Goal: Task Accomplishment & Management: Use online tool/utility

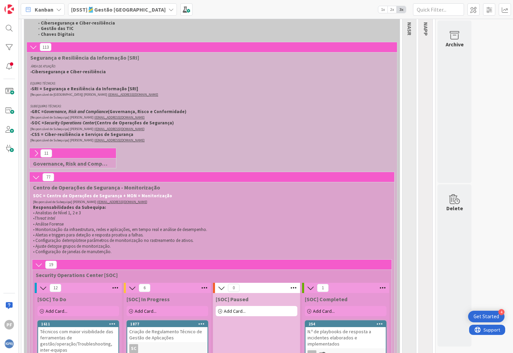
scroll to position [68, 0]
click at [37, 152] on icon at bounding box center [35, 152] width 7 height 7
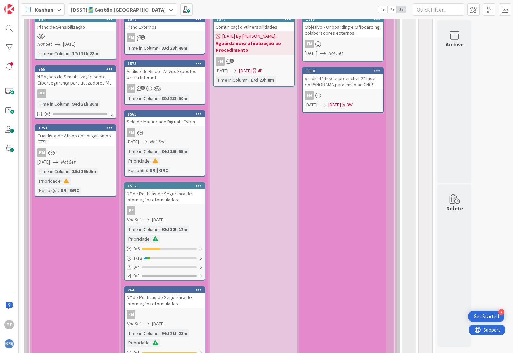
scroll to position [306, 0]
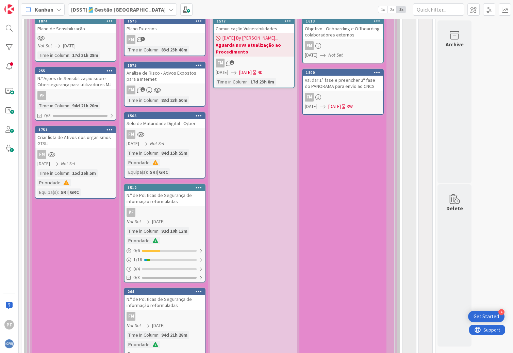
click at [191, 203] on div "N.º de Politicas de Segurança de informação reformuladas" at bounding box center [165, 198] width 80 height 15
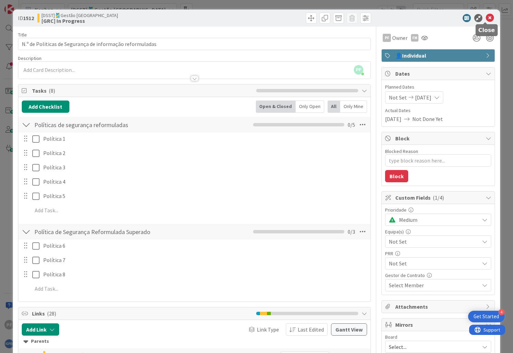
click at [487, 18] on icon at bounding box center [490, 18] width 8 height 8
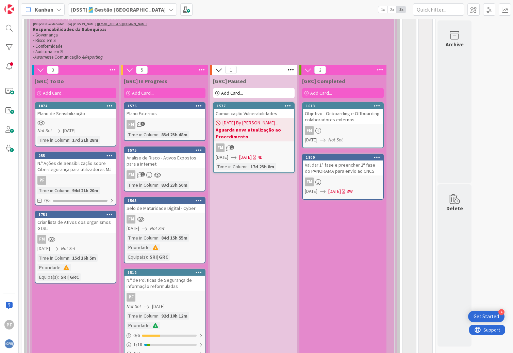
scroll to position [238, 0]
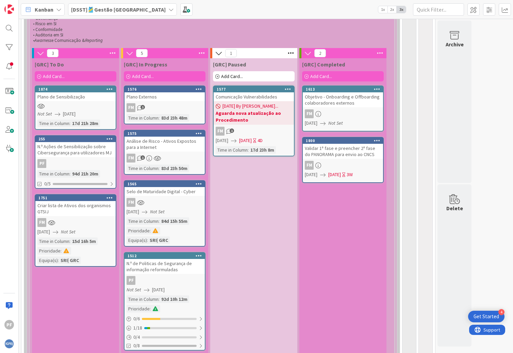
click at [58, 77] on span "Add Card..." at bounding box center [54, 76] width 22 height 6
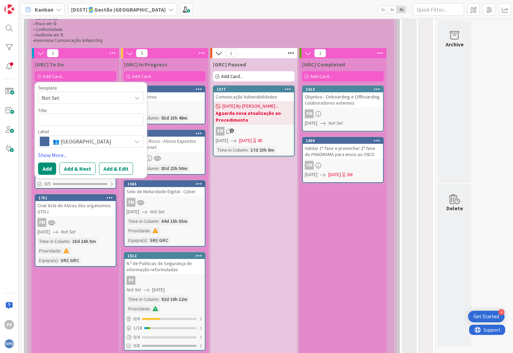
type textarea "x"
type textarea "C"
type textarea "x"
type textarea "Ca"
type textarea "x"
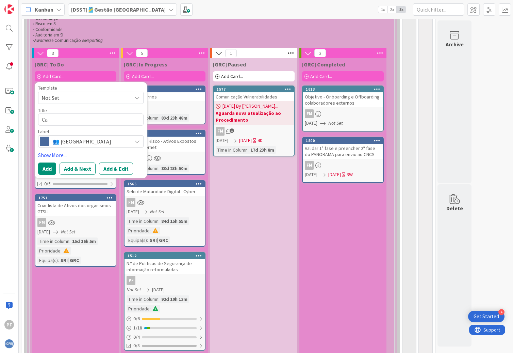
type textarea "Car"
type textarea "x"
type textarea "Carr"
type textarea "x"
type textarea "Carre"
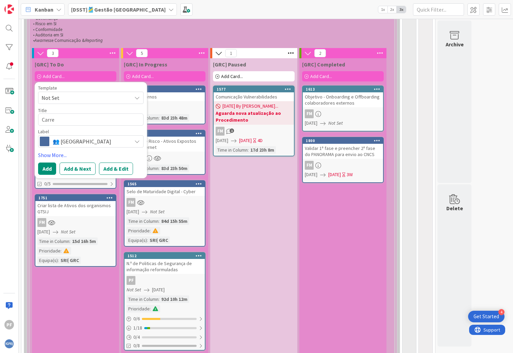
type textarea "x"
type textarea "Carreg"
type textarea "x"
type textarea "Carrega"
type textarea "x"
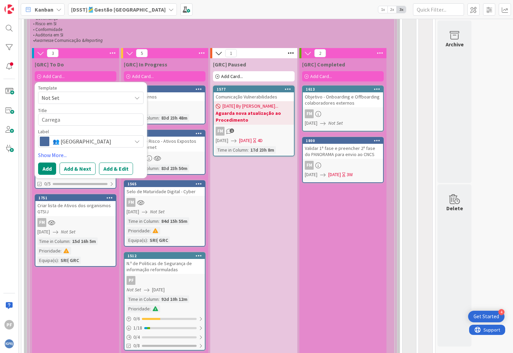
type textarea "Carregar"
type textarea "x"
type textarea "Carregar"
type textarea "x"
type textarea "Carregar P"
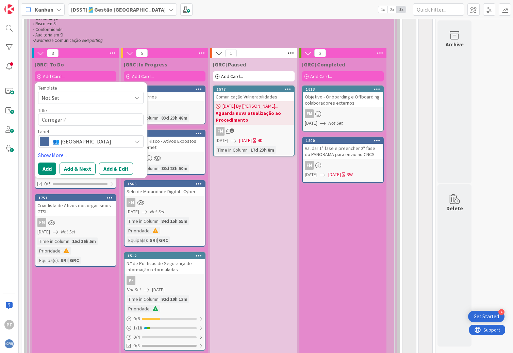
type textarea "x"
type textarea "Carregar"
type textarea "x"
type textarea "Carregar p"
type textarea "x"
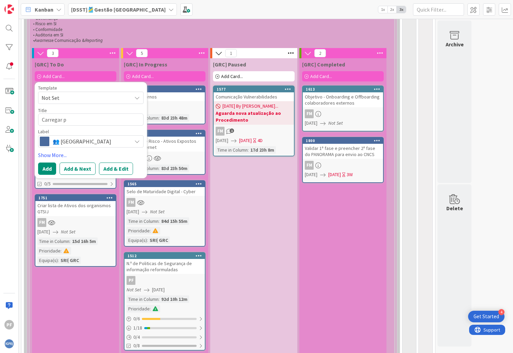
type textarea "Carregar po"
type textarea "x"
type textarea "Carregar pol"
type textarea "x"
type textarea "Carregar polí"
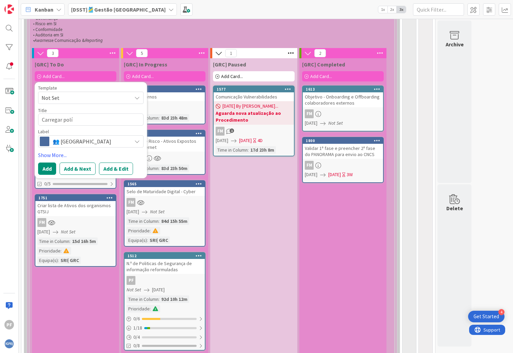
type textarea "x"
type textarea "Carregar polít"
type textarea "x"
type textarea "Carregar políti"
type textarea "x"
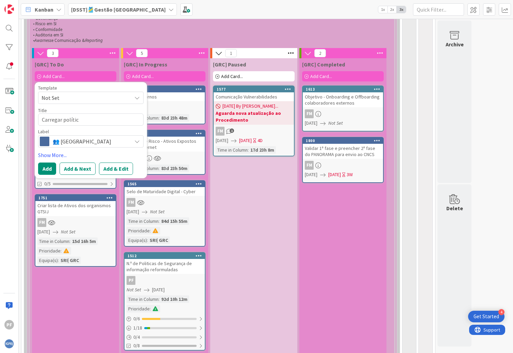
type textarea "Carregar política"
type textarea "x"
type textarea "Carregar políticas"
type textarea "x"
type textarea "Carregar políticas"
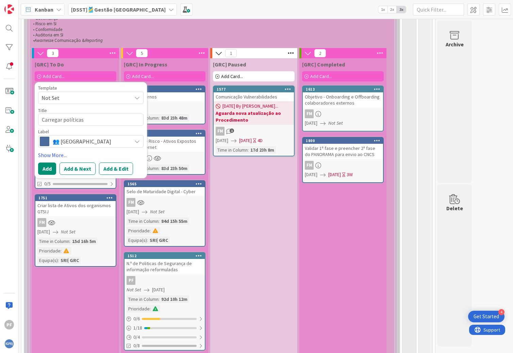
type textarea "x"
type textarea "Carregar políticas n"
type textarea "x"
type textarea "Carregar políticas no"
type textarea "x"
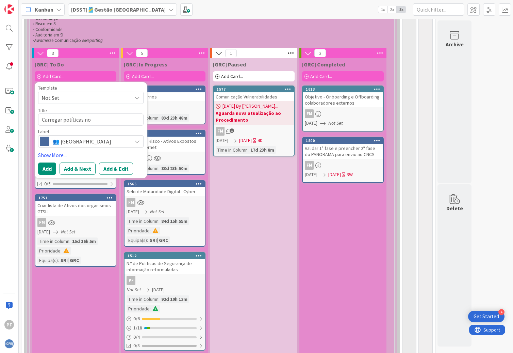
type textarea "Carregar políticas no"
type textarea "x"
type textarea "Carregar políticas no E"
type textarea "x"
type textarea "Carregar políticas no Er"
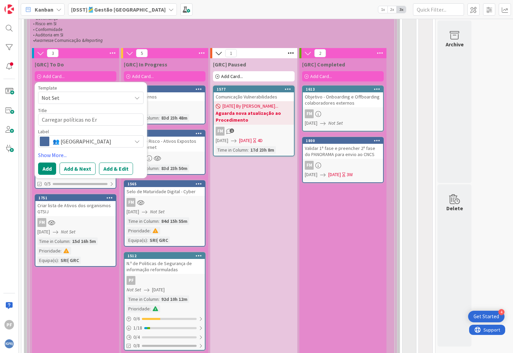
type textarea "x"
type textarea "Carregar políticas no Era"
type textarea "x"
type textarea "Carregar políticas no Eram"
type textarea "x"
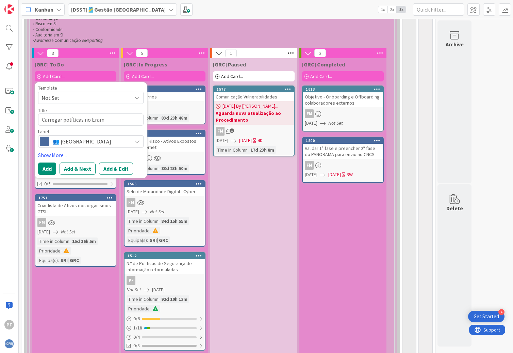
type textarea "Carregar políticas no Eramb"
type textarea "x"
type textarea "Carregar políticas no Eramba"
click at [137, 144] on icon at bounding box center [136, 141] width 5 height 5
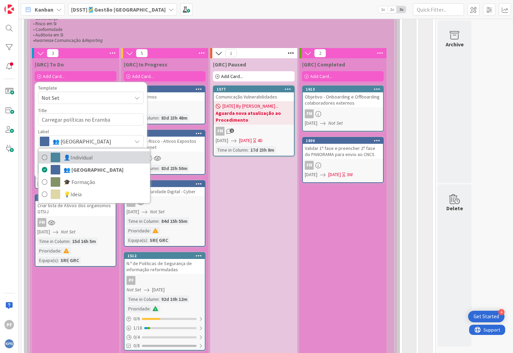
click at [113, 153] on span "👤Individual" at bounding box center [105, 157] width 83 height 10
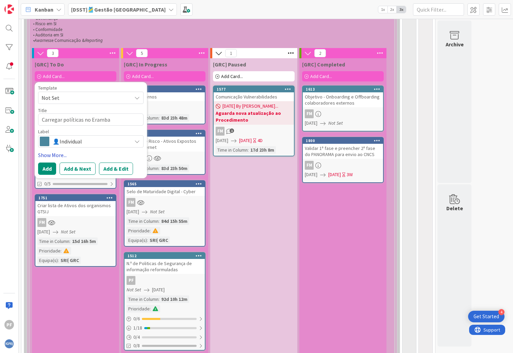
click at [57, 153] on link "Show More..." at bounding box center [91, 155] width 106 height 8
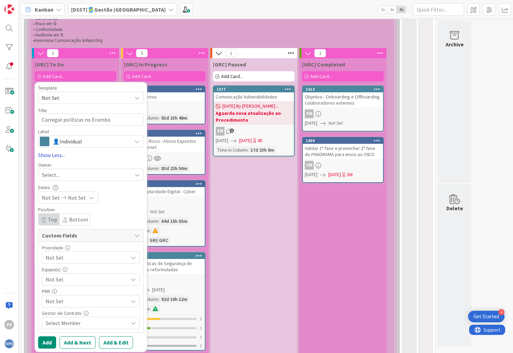
type textarea "x"
click at [108, 177] on div "Select..." at bounding box center [87, 175] width 90 height 8
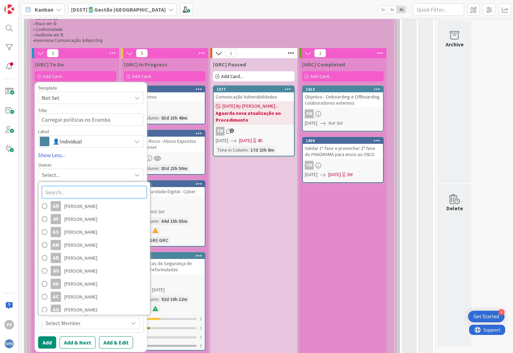
click at [102, 189] on input "text" at bounding box center [94, 192] width 105 height 12
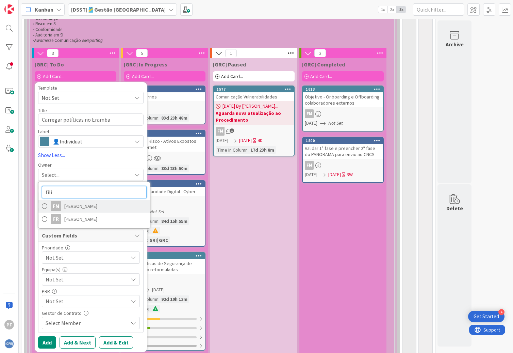
type input "fili"
click at [75, 207] on span "[PERSON_NAME]" at bounding box center [80, 206] width 33 height 10
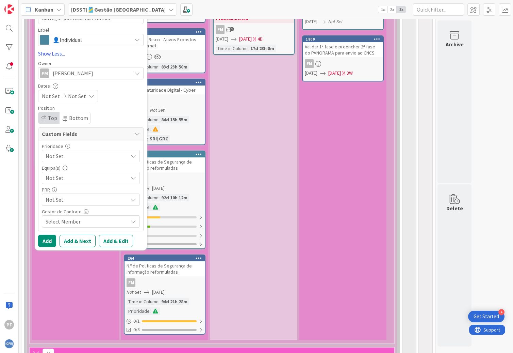
scroll to position [340, 0]
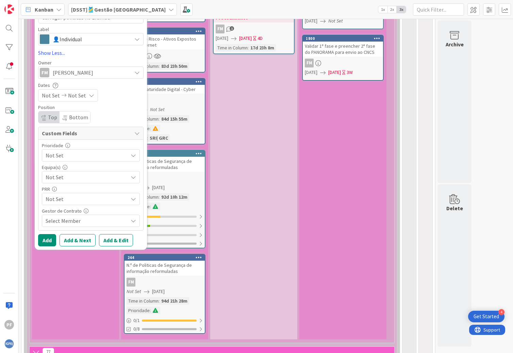
click at [127, 153] on div "Not Set" at bounding box center [91, 155] width 98 height 12
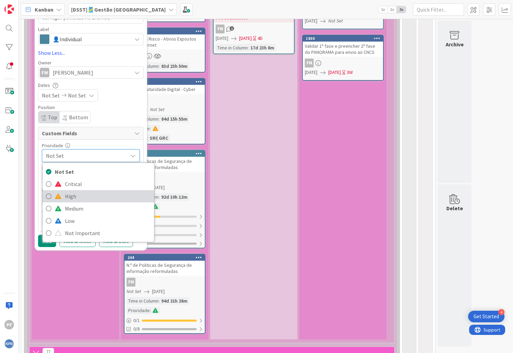
click at [98, 194] on span "High" at bounding box center [108, 196] width 86 height 10
type textarea "x"
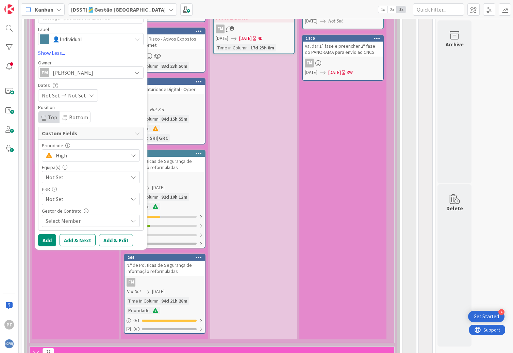
click at [125, 181] on div "Not Set" at bounding box center [91, 177] width 98 height 12
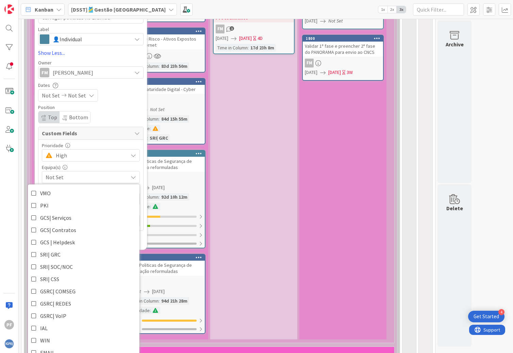
click at [125, 181] on div "Not Set" at bounding box center [91, 177] width 98 height 12
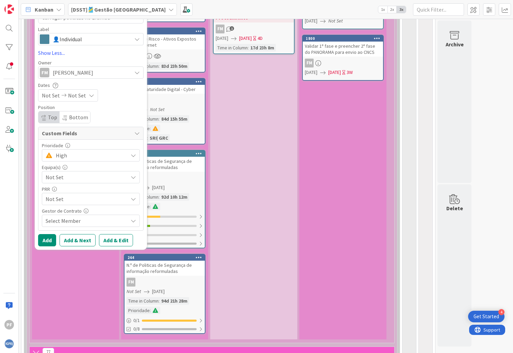
click at [134, 220] on icon at bounding box center [133, 220] width 5 height 5
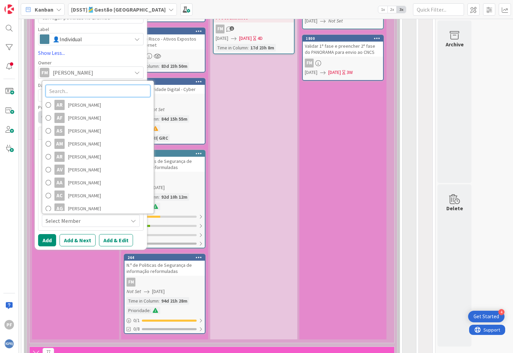
click at [85, 92] on input "text" at bounding box center [98, 91] width 105 height 12
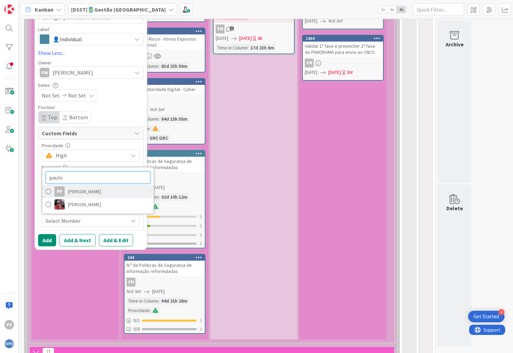
type input "paulo"
click at [71, 194] on span "[PERSON_NAME]" at bounding box center [84, 191] width 33 height 10
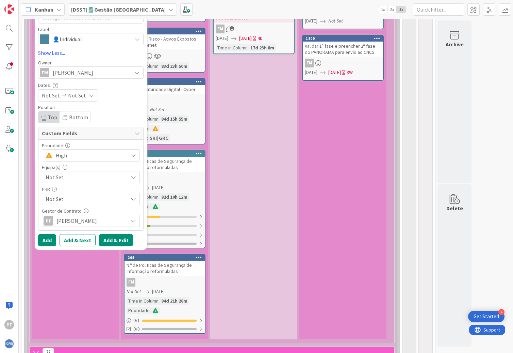
click at [111, 238] on button "Add & Edit" at bounding box center [116, 240] width 34 height 12
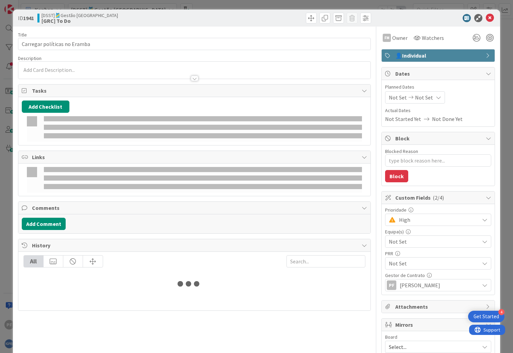
type textarea "x"
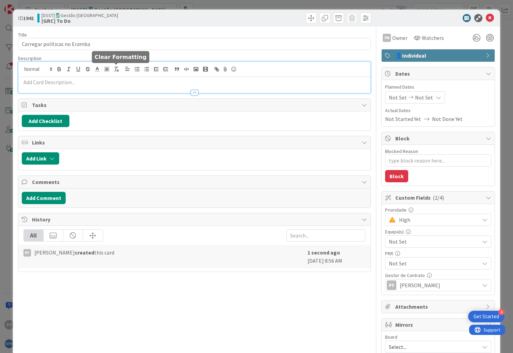
click at [118, 68] on div at bounding box center [194, 77] width 353 height 31
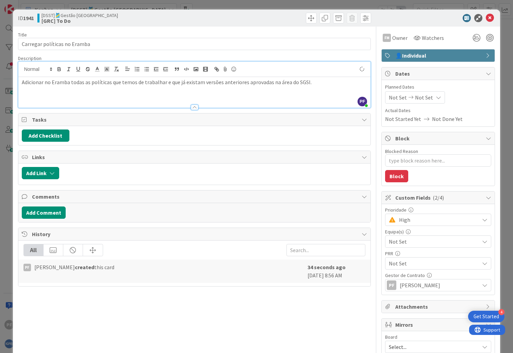
type textarea "x"
click at [235, 83] on p "Adicionar no Eramba todas as políticas que temos de trabalhar e que já existam …" at bounding box center [195, 82] width 346 height 8
click at [271, 83] on p "Adicionar no Eramba todas as políticas que temos de trabalhar e que já existam …" at bounding box center [195, 82] width 346 height 8
click at [290, 83] on p "Adicionar no Eramba todas as políticas que temos de trabalhar e que já existam …" at bounding box center [195, 82] width 346 height 8
click at [435, 97] on div "Not Set Not Set" at bounding box center [415, 97] width 60 height 12
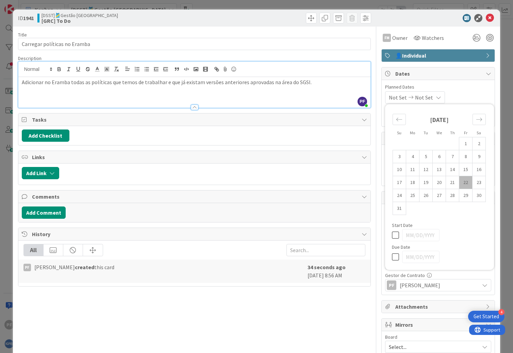
click at [462, 185] on td "22" at bounding box center [466, 182] width 13 height 13
type input "[DATE]"
type textarea "x"
click at [393, 256] on icon at bounding box center [397, 257] width 10 height 8
type input "[DATE]"
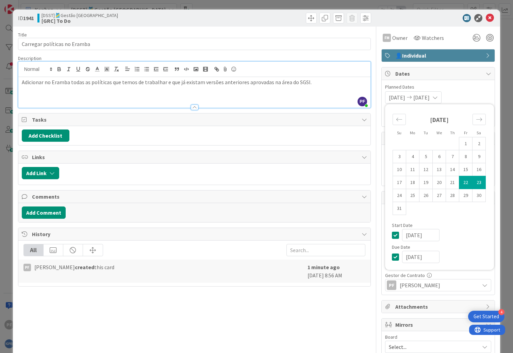
type textarea "x"
click at [421, 261] on input "[DATE]" at bounding box center [420, 257] width 37 height 12
click at [422, 256] on input "[DATE]" at bounding box center [420, 257] width 37 height 12
click at [429, 256] on input "[DATE]" at bounding box center [420, 257] width 37 height 12
click at [476, 121] on icon "Move forward to switch to the next month." at bounding box center [479, 119] width 6 height 6
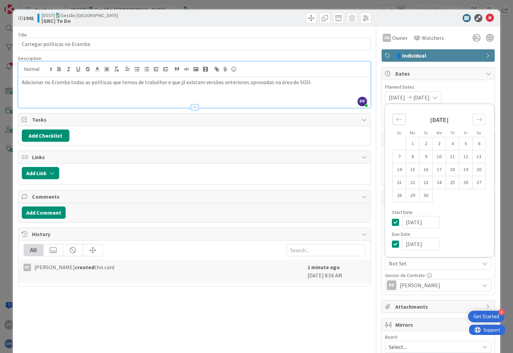
click at [396, 120] on icon "Move backward to switch to the previous month." at bounding box center [399, 119] width 6 height 6
click at [476, 119] on icon "Move forward to switch to the next month." at bounding box center [479, 119] width 6 height 6
click at [420, 197] on td "30" at bounding box center [426, 195] width 13 height 13
type input "[DATE]"
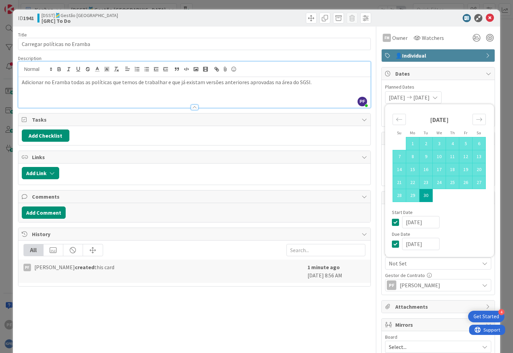
type textarea "x"
click at [417, 222] on input "[DATE]" at bounding box center [420, 222] width 37 height 12
drag, startPoint x: 430, startPoint y: 222, endPoint x: 397, endPoint y: 223, distance: 33.7
click at [397, 223] on div "[DATE]" at bounding box center [439, 222] width 95 height 12
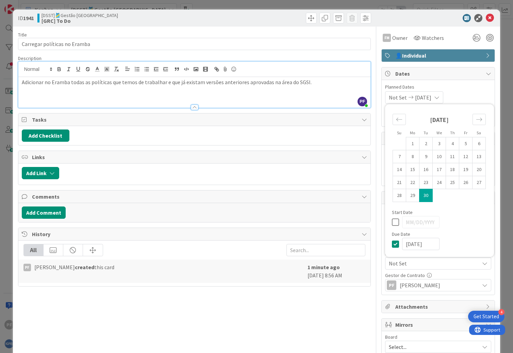
type textarea "x"
click at [396, 118] on icon "Move backward to switch to the previous month." at bounding box center [399, 119] width 6 height 6
click at [460, 142] on td "1" at bounding box center [466, 143] width 13 height 13
type input "[DATE]"
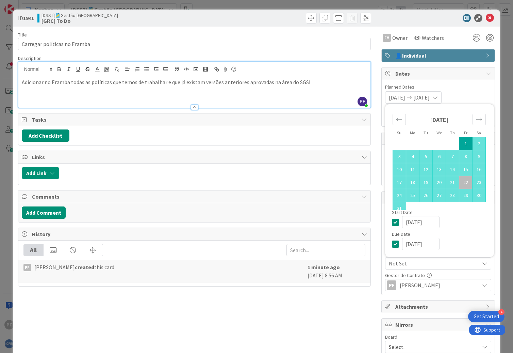
type textarea "x"
drag, startPoint x: 419, startPoint y: 221, endPoint x: 372, endPoint y: 221, distance: 47.3
click at [372, 221] on div "Title 28 / 128 Carregar políticas no Eramba Description PF [PERSON_NAME] just j…" at bounding box center [257, 214] width 478 height 375
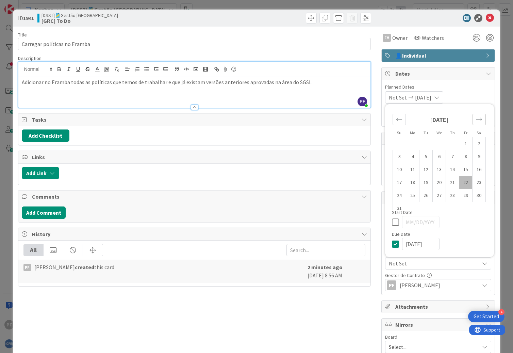
type textarea "x"
click at [476, 117] on icon "Move forward to switch to the next month." at bounding box center [479, 119] width 6 height 6
click at [407, 144] on td "1" at bounding box center [412, 143] width 13 height 13
type input "[DATE]"
type textarea "x"
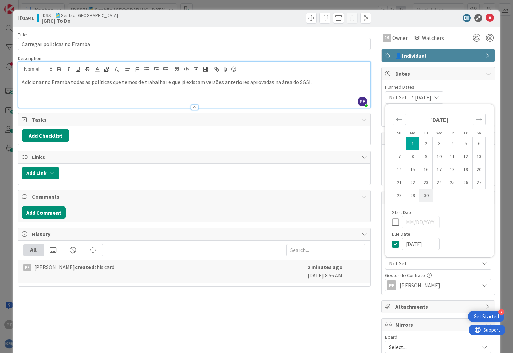
click at [422, 196] on td "30" at bounding box center [426, 195] width 13 height 13
type input "[DATE]"
type textarea "x"
click at [408, 144] on td "1" at bounding box center [412, 143] width 13 height 13
type input "[DATE]"
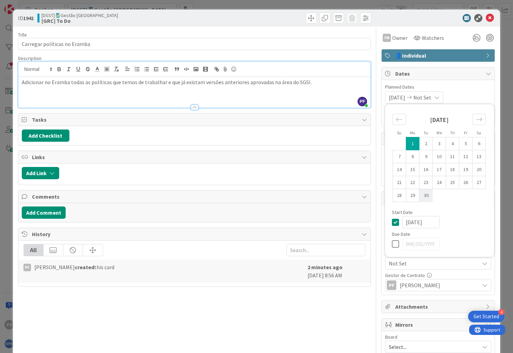
type textarea "x"
click at [393, 245] on icon at bounding box center [397, 244] width 10 height 8
type input "[DATE]"
type textarea "x"
click at [422, 195] on td "30" at bounding box center [426, 195] width 13 height 13
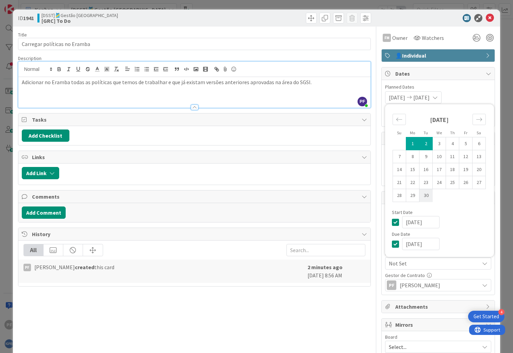
type input "[DATE]"
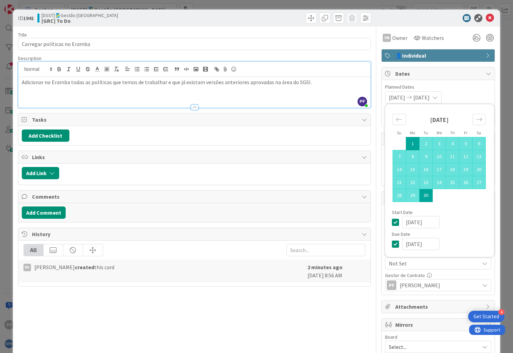
type textarea "x"
click at [487, 18] on icon at bounding box center [490, 18] width 8 height 8
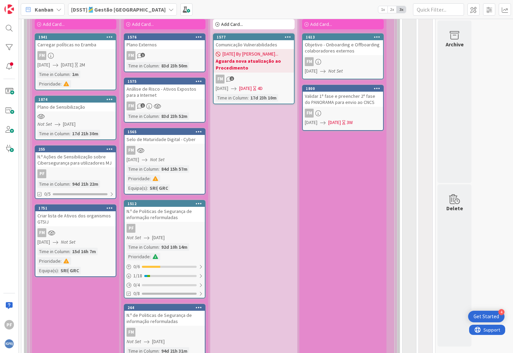
scroll to position [272, 0]
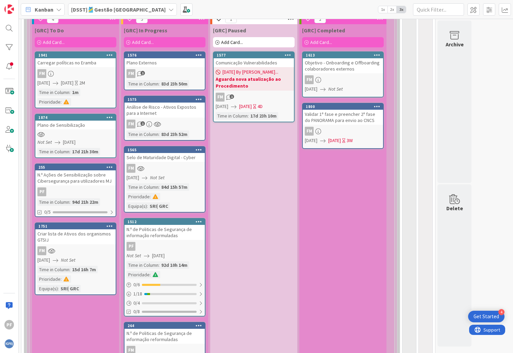
click at [58, 7] on icon at bounding box center [58, 9] width 5 height 5
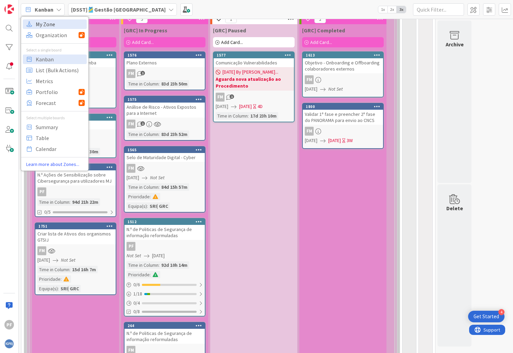
click at [54, 24] on span "My Zone" at bounding box center [60, 24] width 49 height 10
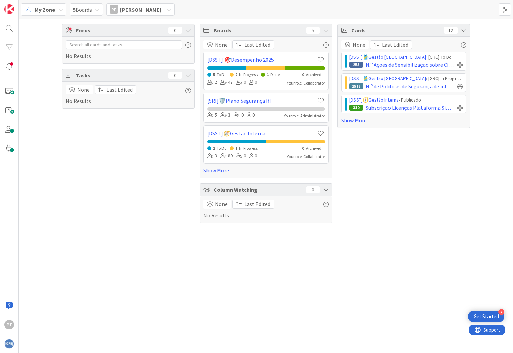
click at [92, 12] on span "5 Boards" at bounding box center [82, 9] width 19 height 8
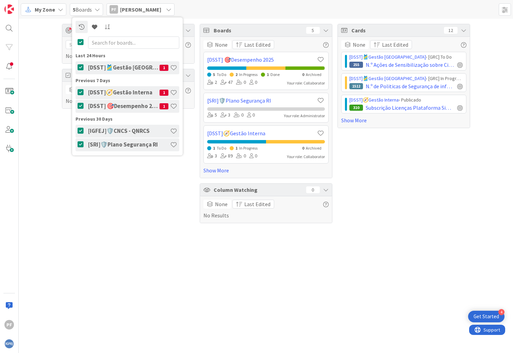
click at [93, 12] on div "5 Boards" at bounding box center [86, 9] width 33 height 12
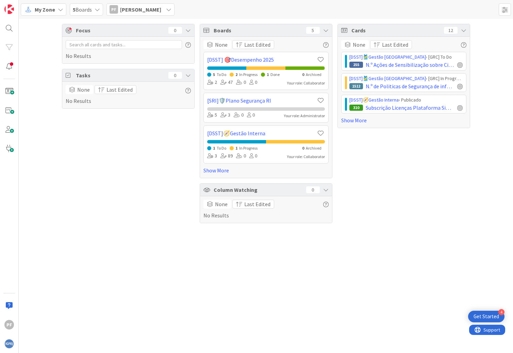
click at [60, 12] on icon at bounding box center [60, 9] width 5 height 5
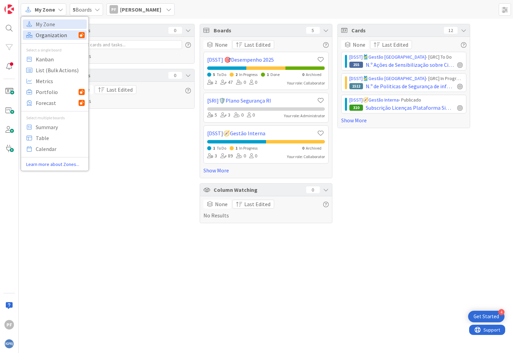
click at [54, 30] on span "Organization" at bounding box center [57, 35] width 43 height 10
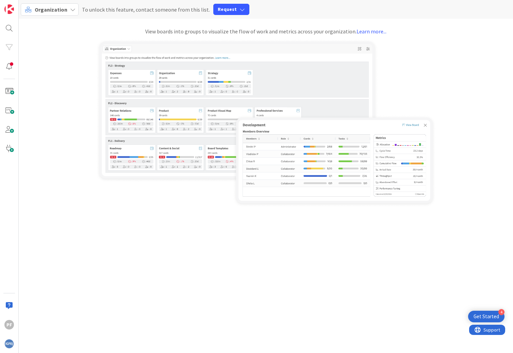
click at [66, 7] on div "Organization" at bounding box center [50, 9] width 58 height 12
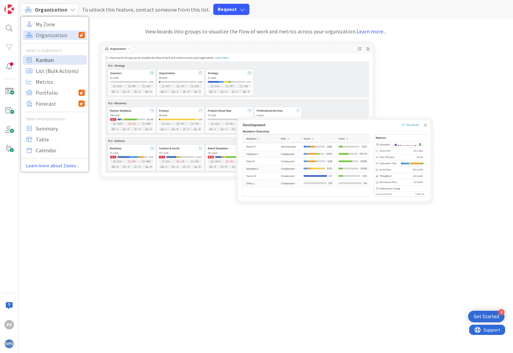
click at [58, 63] on span "Kanban" at bounding box center [60, 60] width 49 height 10
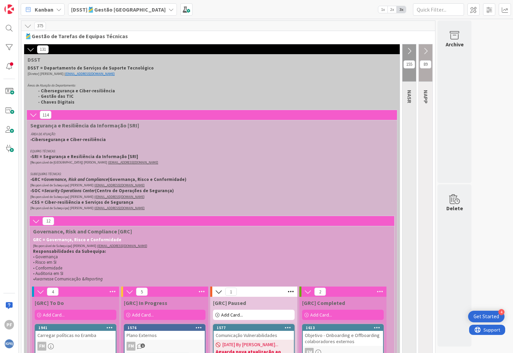
click at [55, 9] on div "Kanban" at bounding box center [43, 9] width 44 height 12
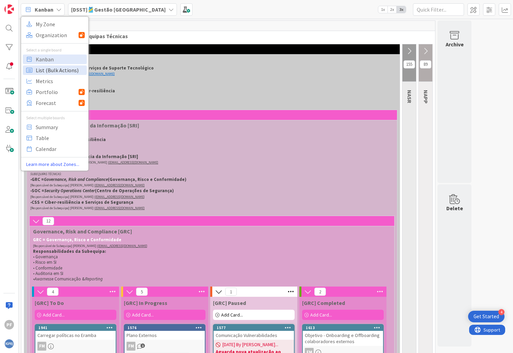
click at [51, 73] on span "List (Bulk Actions)" at bounding box center [60, 70] width 49 height 10
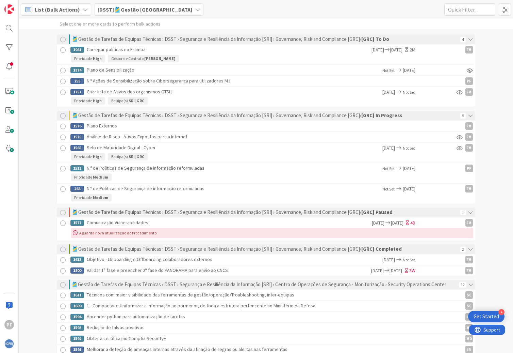
click at [44, 9] on span "List (Bulk Actions)" at bounding box center [57, 9] width 45 height 8
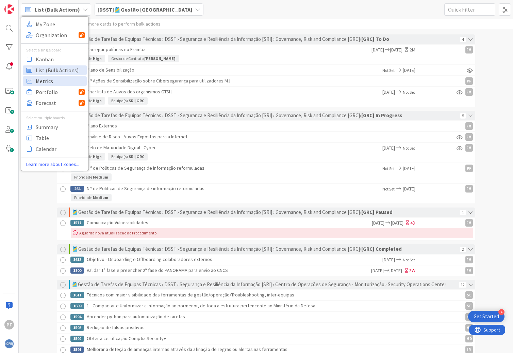
click at [47, 83] on span "Metrics" at bounding box center [60, 81] width 49 height 10
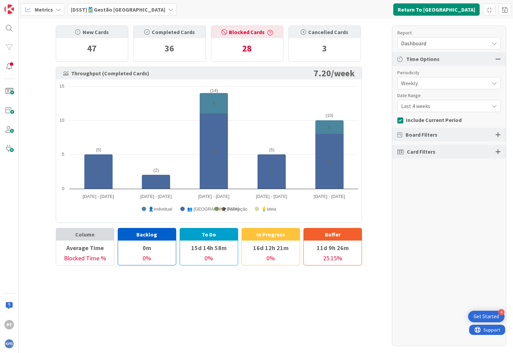
click at [168, 10] on icon at bounding box center [170, 9] width 5 height 5
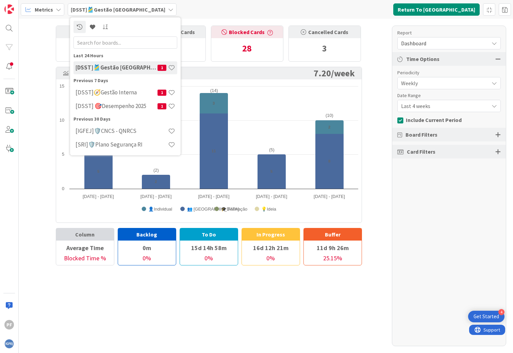
click at [42, 50] on div "New Cards 47 Completed Cards 36 Blocked Cards 28 Cancelled Cards 3 Throughput (…" at bounding box center [266, 186] width 495 height 334
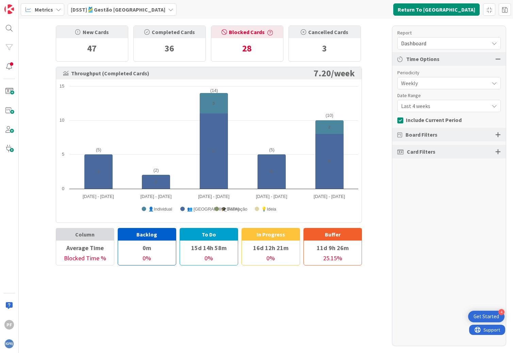
click at [49, 12] on span "Metrics" at bounding box center [44, 9] width 18 height 8
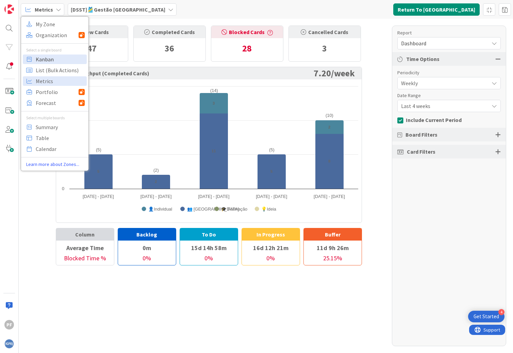
click at [50, 59] on span "Kanban" at bounding box center [60, 59] width 49 height 10
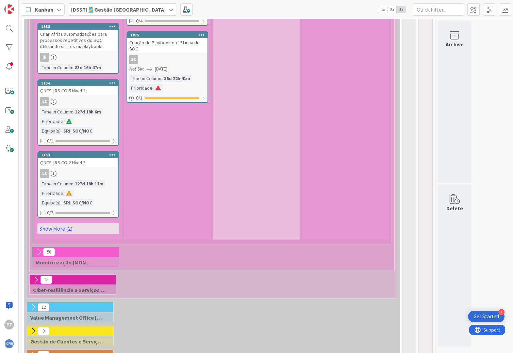
scroll to position [1217, 0]
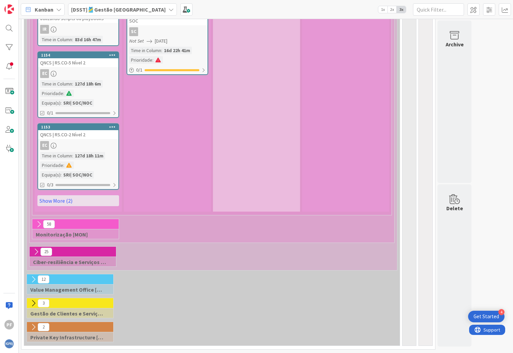
click at [36, 254] on icon at bounding box center [35, 251] width 7 height 7
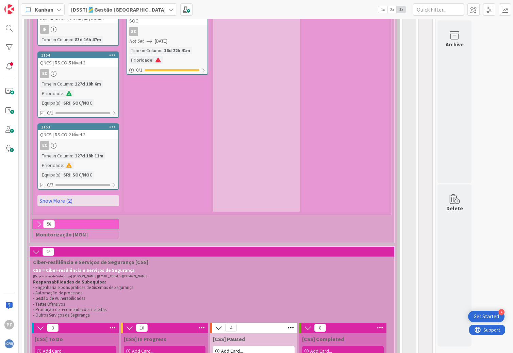
click at [37, 224] on icon at bounding box center [38, 223] width 7 height 7
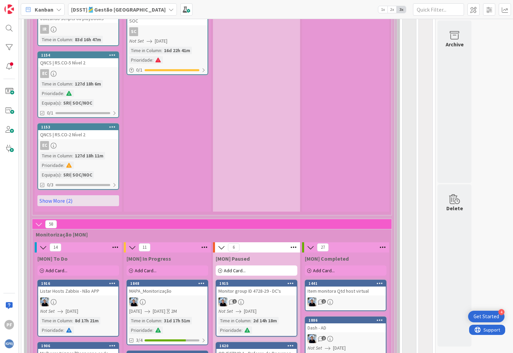
click at [73, 235] on span "Monitorização [MON]" at bounding box center [210, 234] width 348 height 7
click at [87, 235] on span "Monitorização [MON]" at bounding box center [210, 234] width 348 height 7
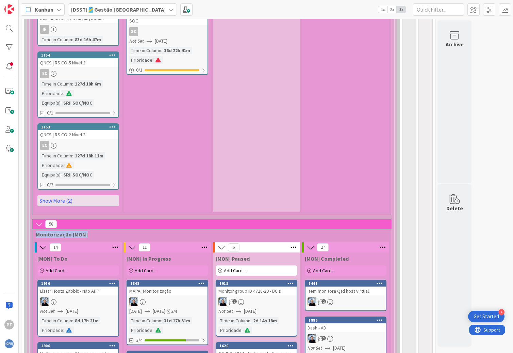
drag, startPoint x: 87, startPoint y: 235, endPoint x: 79, endPoint y: 235, distance: 8.2
click at [79, 235] on span "Monitorização [MON]" at bounding box center [210, 234] width 348 height 7
click at [66, 236] on span "Monitorização [MON]" at bounding box center [210, 234] width 348 height 7
drag, startPoint x: 66, startPoint y: 236, endPoint x: 51, endPoint y: 239, distance: 15.8
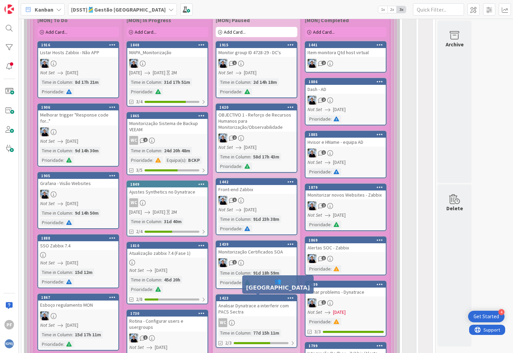
scroll to position [1319, 0]
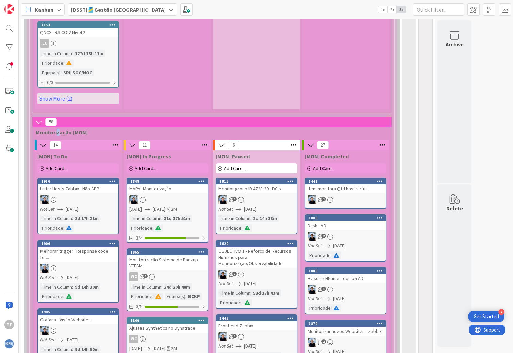
click at [58, 133] on span "Monitorização [MON]" at bounding box center [210, 132] width 348 height 7
drag, startPoint x: 58, startPoint y: 133, endPoint x: 51, endPoint y: 123, distance: 11.9
click at [51, 123] on span "58" at bounding box center [51, 122] width 12 height 8
click at [62, 130] on span "Monitorização [MON]" at bounding box center [210, 132] width 348 height 7
click at [68, 133] on span "Monitorização [MON]" at bounding box center [210, 132] width 348 height 7
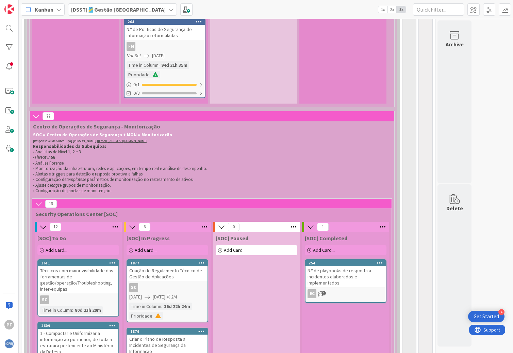
scroll to position [605, 0]
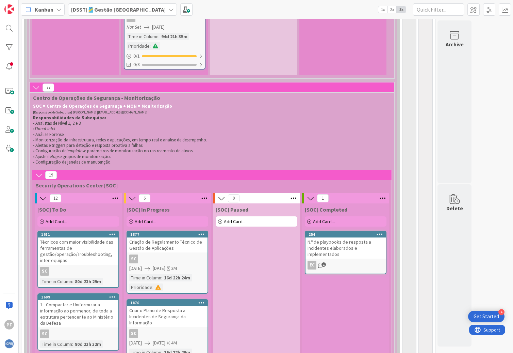
click at [39, 177] on icon at bounding box center [38, 174] width 7 height 7
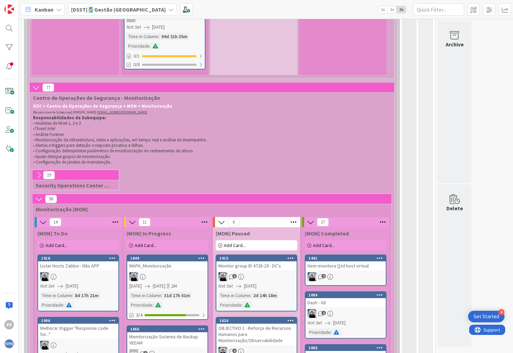
click at [39, 200] on icon at bounding box center [38, 198] width 7 height 7
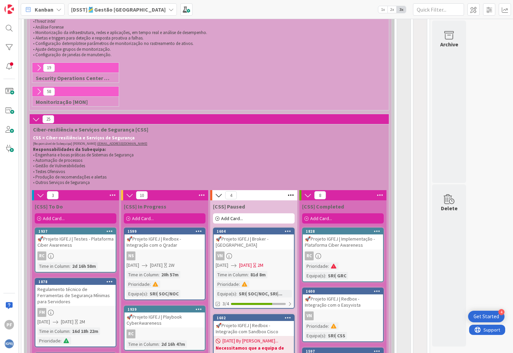
scroll to position [621, 0]
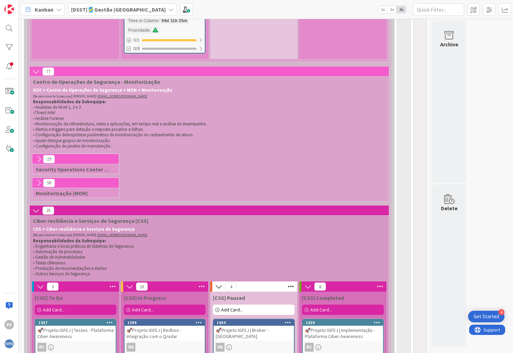
click at [40, 182] on icon at bounding box center [38, 182] width 7 height 7
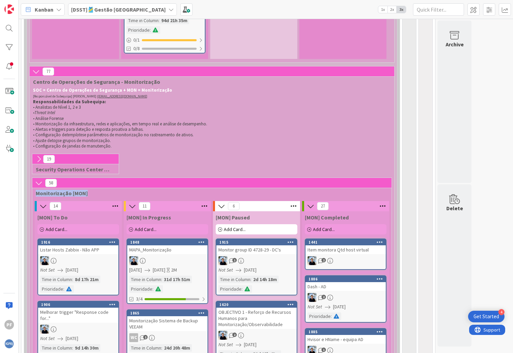
drag, startPoint x: 87, startPoint y: 193, endPoint x: 34, endPoint y: 196, distance: 53.2
click at [34, 196] on div "Monitorização [MON]" at bounding box center [211, 193] width 359 height 7
copy span "Monitorização [MON]"
drag, startPoint x: 159, startPoint y: 80, endPoint x: 31, endPoint y: 84, distance: 127.7
click at [31, 84] on div "Centro de Operações de Segurança - Monitorização" at bounding box center [212, 81] width 365 height 7
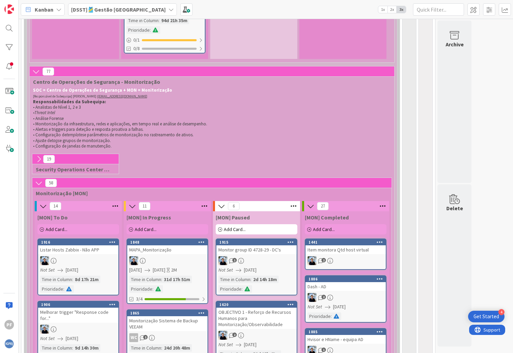
drag, startPoint x: 31, startPoint y: 84, endPoint x: 46, endPoint y: 88, distance: 15.2
click at [46, 88] on strong "SOC = Centro de Operações de Segurança + MON = Monitorização" at bounding box center [102, 90] width 139 height 6
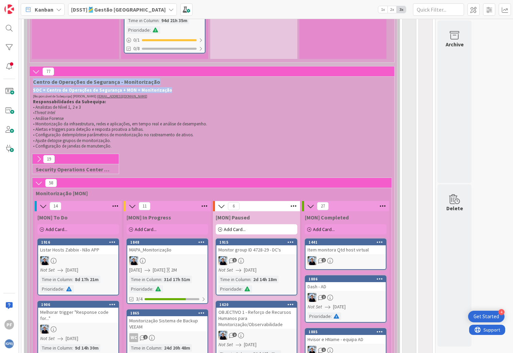
drag, startPoint x: 32, startPoint y: 82, endPoint x: 165, endPoint y: 88, distance: 132.9
click at [165, 88] on div "77 Centro de Operações de Segurança - Monitorização SOC = Centro de Operações d…" at bounding box center [212, 108] width 365 height 84
copy div "Centro de Operações de Segurança - Monitorização SOC = Centro de Operações de S…"
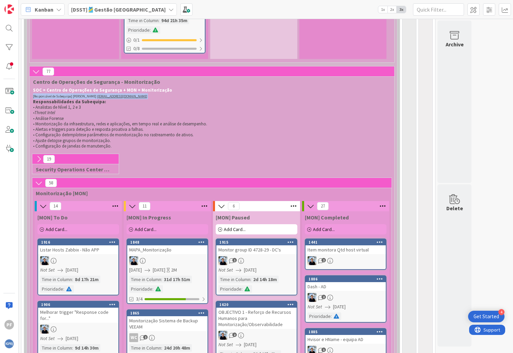
click at [170, 93] on div "SOC = Centro de Operações de Segurança + MON = Monitorização [Responsável de Su…" at bounding box center [208, 118] width 353 height 64
drag, startPoint x: 170, startPoint y: 93, endPoint x: 157, endPoint y: 91, distance: 12.8
click at [157, 91] on strong "SOC = Centro de Operações de Segurança + MON = Monitorização" at bounding box center [102, 90] width 139 height 6
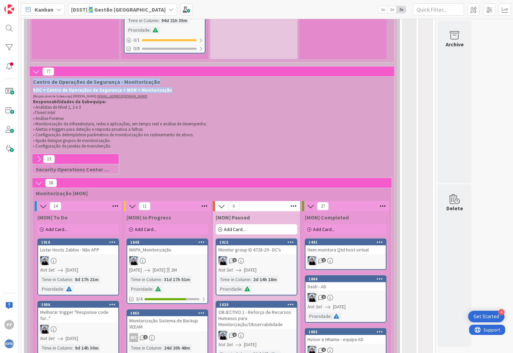
drag, startPoint x: 160, startPoint y: 91, endPoint x: 29, endPoint y: 79, distance: 131.0
copy div "Centro de Operações de Segurança - Monitorização SOC = Centro de Operações de S…"
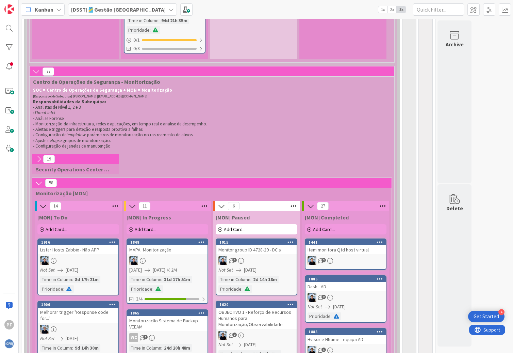
click at [161, 112] on p "• Threat Intel" at bounding box center [208, 112] width 350 height 5
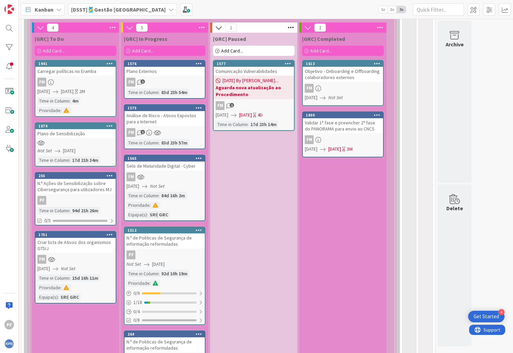
scroll to position [409, 0]
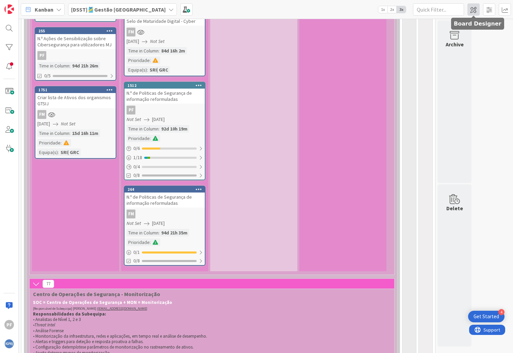
click at [474, 9] on span at bounding box center [474, 9] width 12 height 12
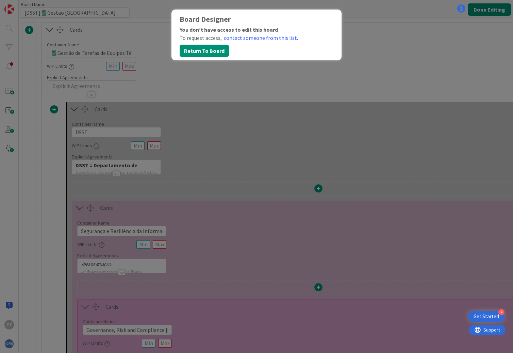
type input "[DSST]🎽Gestão [GEOGRAPHIC_DATA]"
click at [203, 45] on button "Return To Board" at bounding box center [204, 51] width 49 height 12
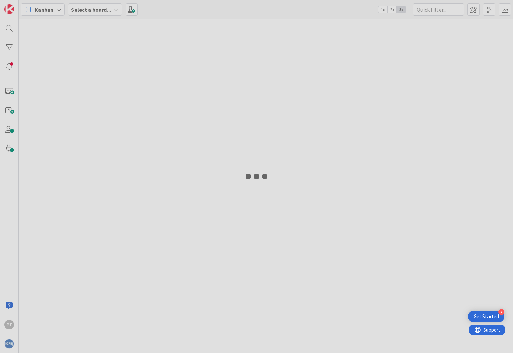
click at [207, 49] on div at bounding box center [256, 176] width 513 height 353
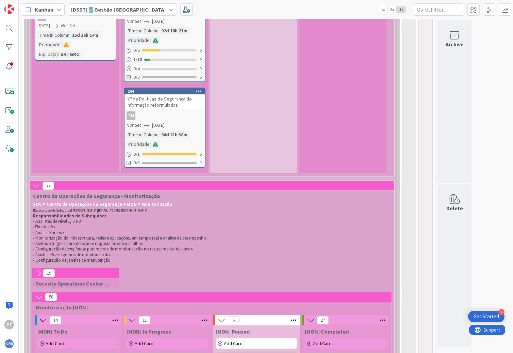
scroll to position [613, 0]
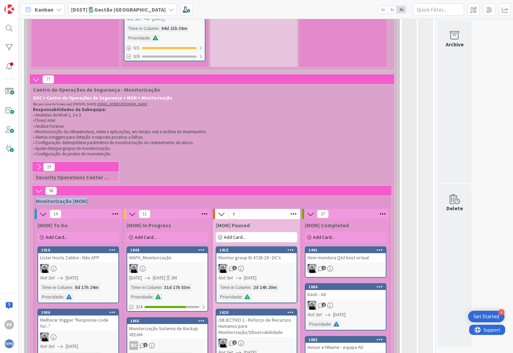
drag, startPoint x: 91, startPoint y: 201, endPoint x: 25, endPoint y: 203, distance: 66.7
copy span "Monitorização [MON]"
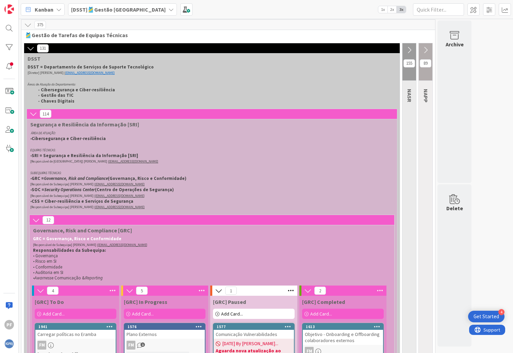
scroll to position [0, 0]
